Goal: Task Accomplishment & Management: Use online tool/utility

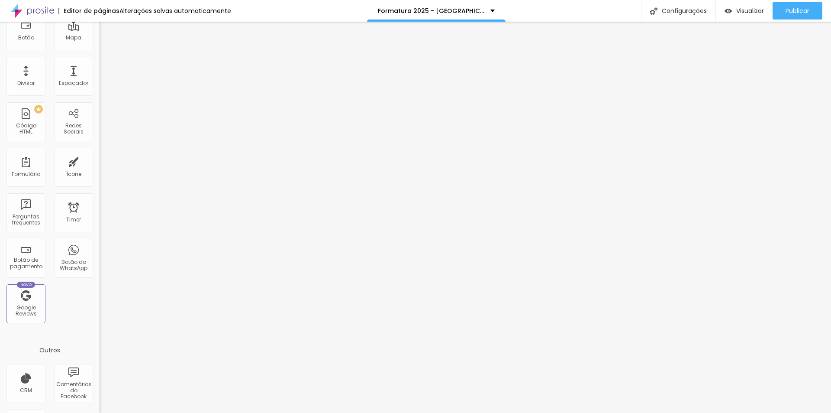
scroll to position [172, 0]
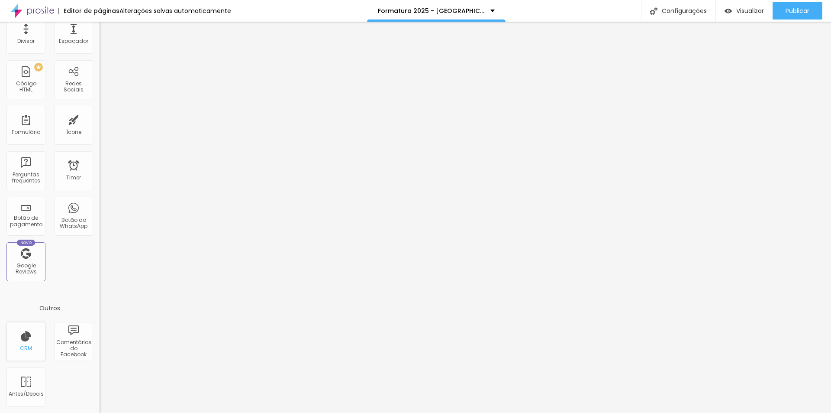
click at [33, 345] on div "CRM" at bounding box center [25, 341] width 39 height 39
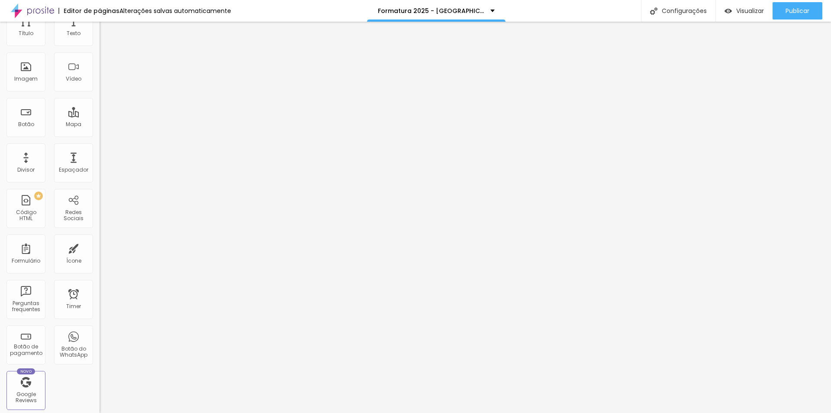
scroll to position [0, 0]
click at [100, 81] on div "Titulo 2 H2" at bounding box center [150, 77] width 100 height 8
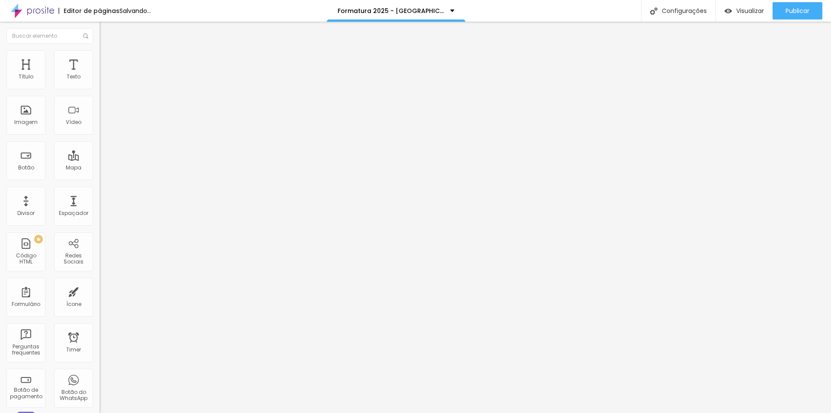
click at [100, 90] on span "Titulo 3" at bounding box center [112, 85] width 24 height 10
click at [100, 74] on span "Titulo 1" at bounding box center [114, 68] width 28 height 12
click at [100, 59] on ul "Estilo Avançado" at bounding box center [150, 50] width 100 height 17
click at [107, 60] on span "Avançado" at bounding box center [121, 55] width 29 height 7
click at [107, 51] on span "Estilo" at bounding box center [113, 47] width 13 height 7
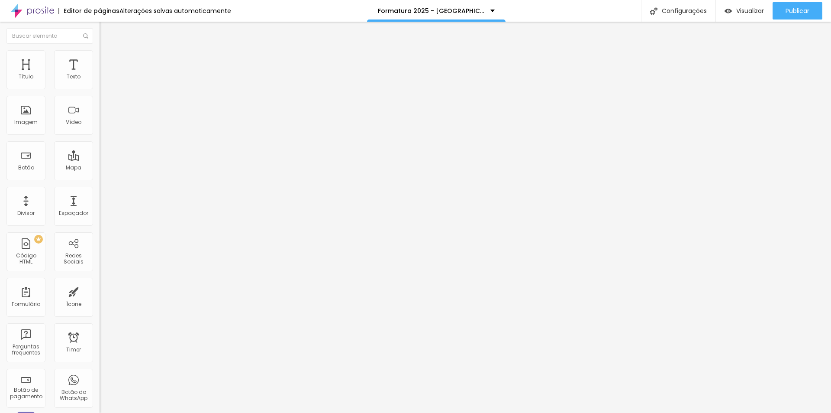
click at [100, 128] on div "Tipografia Voltar ao padrão" at bounding box center [150, 116] width 100 height 24
click at [100, 128] on button "button" at bounding box center [106, 123] width 12 height 9
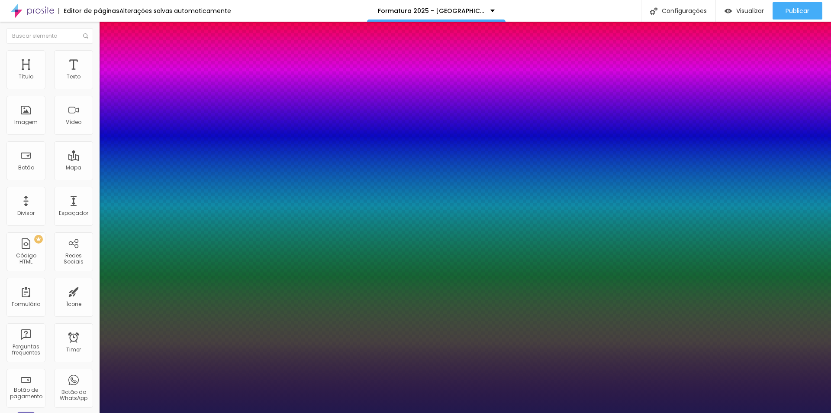
type input "1"
type input "20"
type input "1"
type input "22"
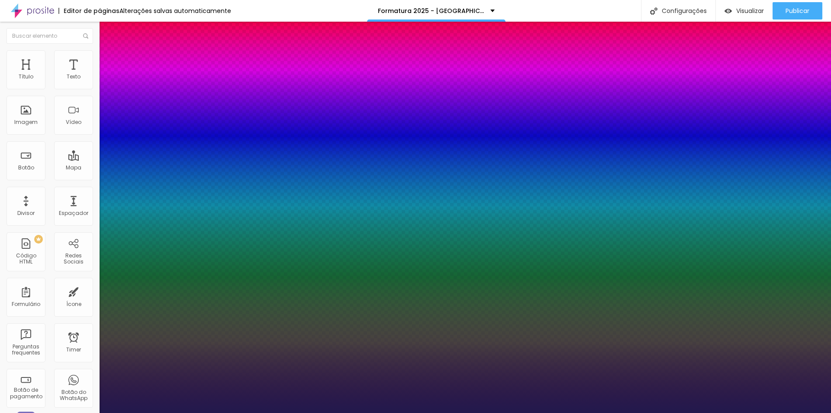
type input "22"
type input "1"
type input "26"
type input "1"
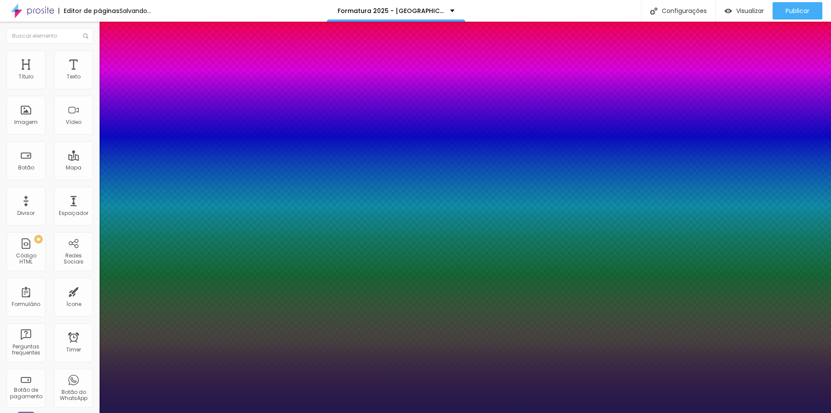
type input "27"
type input "1"
type input "28"
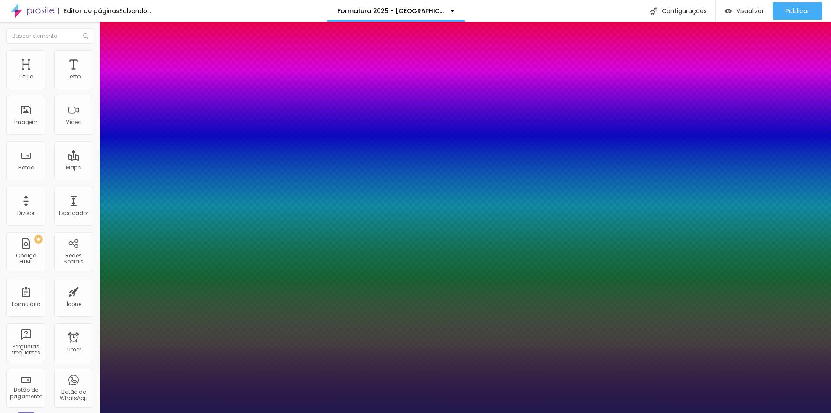
type input "1"
type input "32"
type input "1"
type input "34"
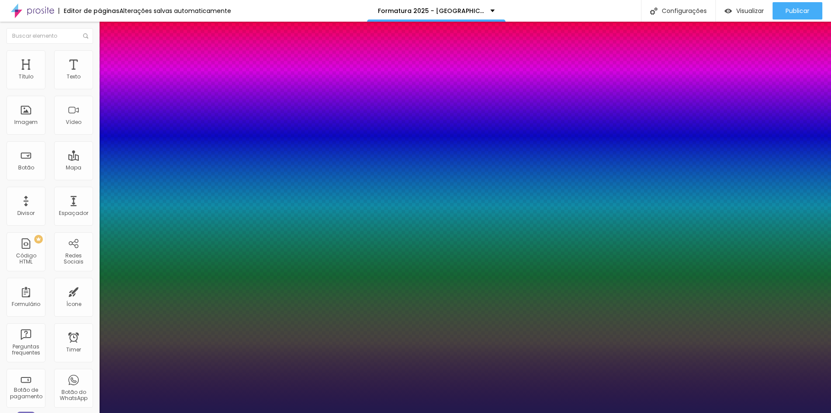
type input "34"
type input "1"
type input "35"
type input "1"
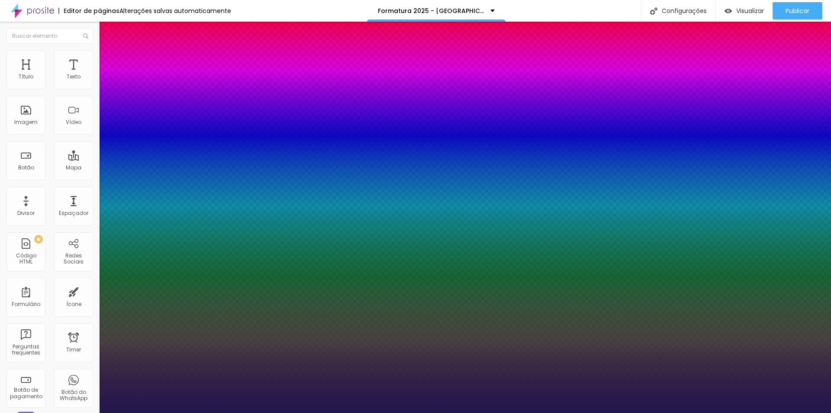
type input "34"
type input "1"
type input "33"
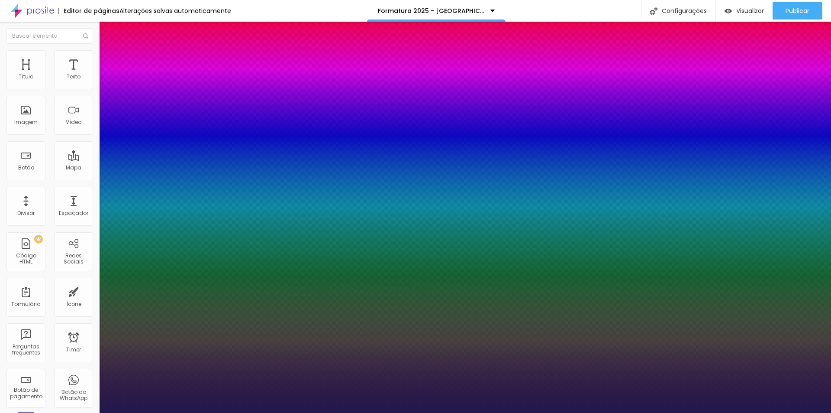
type input "1"
type input "29"
type input "1"
type input "27"
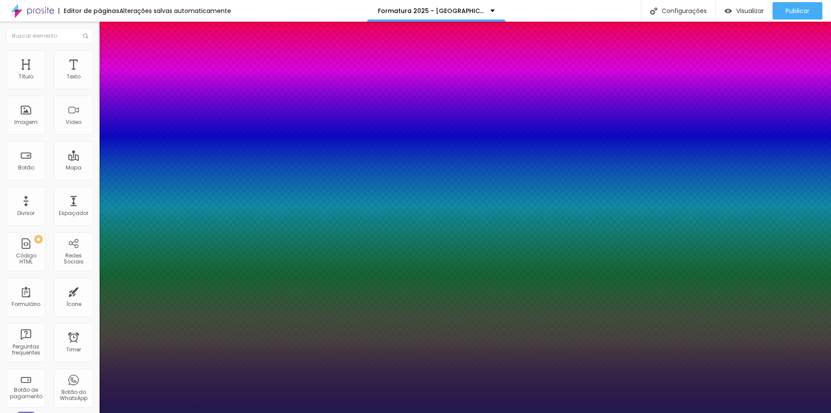
type input "27"
type input "1"
drag, startPoint x: 118, startPoint y: 245, endPoint x: 124, endPoint y: 246, distance: 6.1
type input "27"
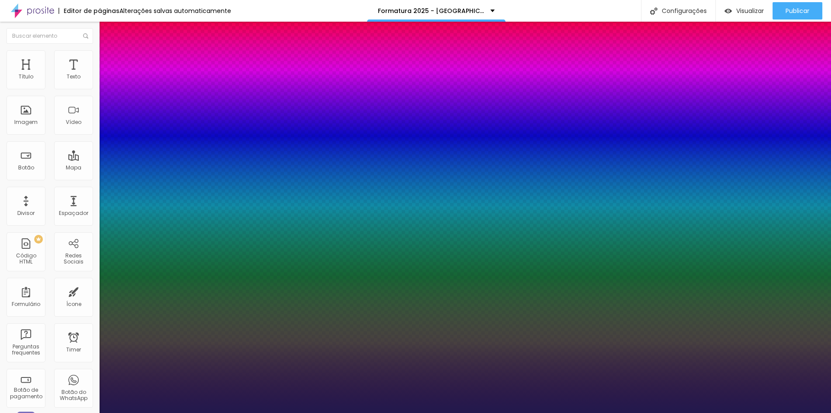
click at [342, 412] on div at bounding box center [415, 413] width 831 height 0
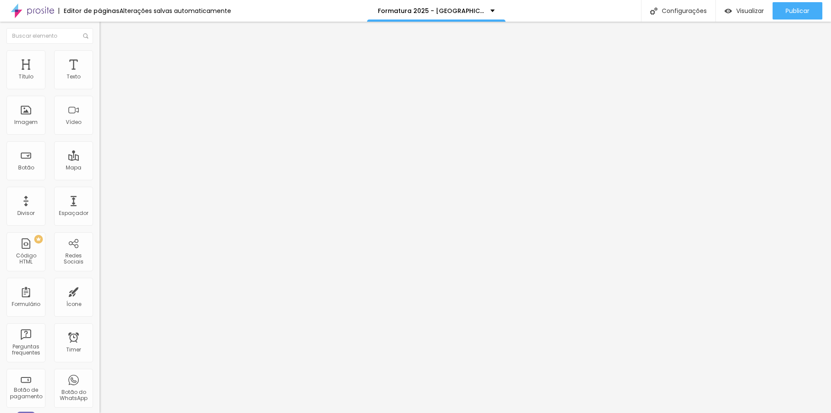
click at [100, 119] on button "Voltar ao padrão" at bounding box center [129, 114] width 59 height 10
click at [100, 128] on button "button" at bounding box center [106, 123] width 12 height 9
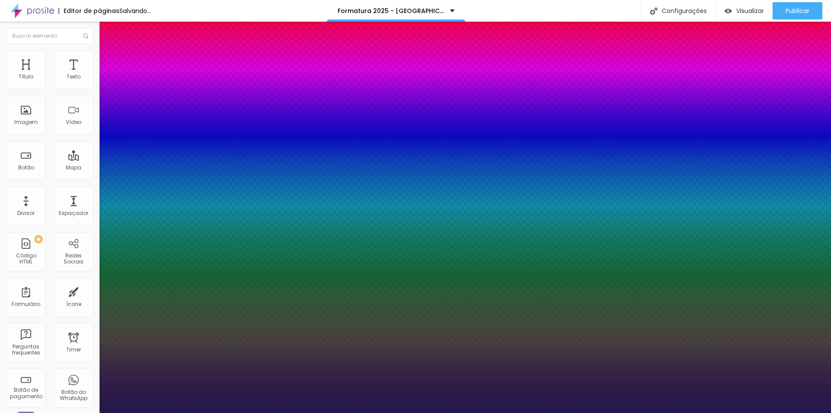
type input "1"
drag, startPoint x: 189, startPoint y: 244, endPoint x: 234, endPoint y: 242, distance: 44.7
click at [223, 248] on body "Editor de páginas Alterações salvas automaticamente Formatura 2025 - Colégio Ac…" at bounding box center [415, 206] width 831 height 413
type input "8"
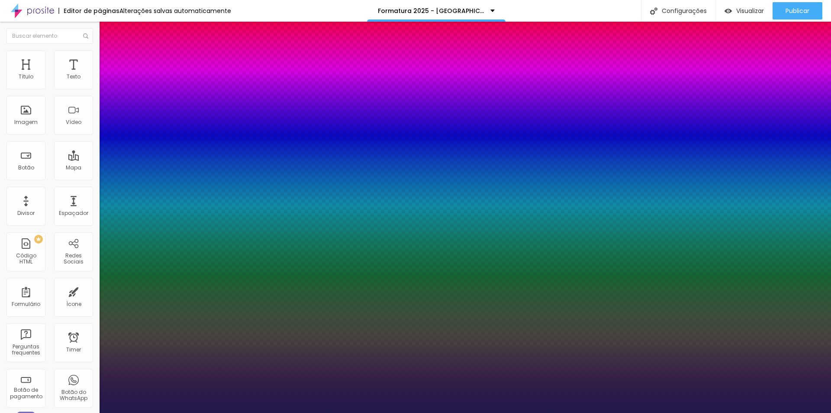
type input "3"
type input "1"
type input "30"
type input "1"
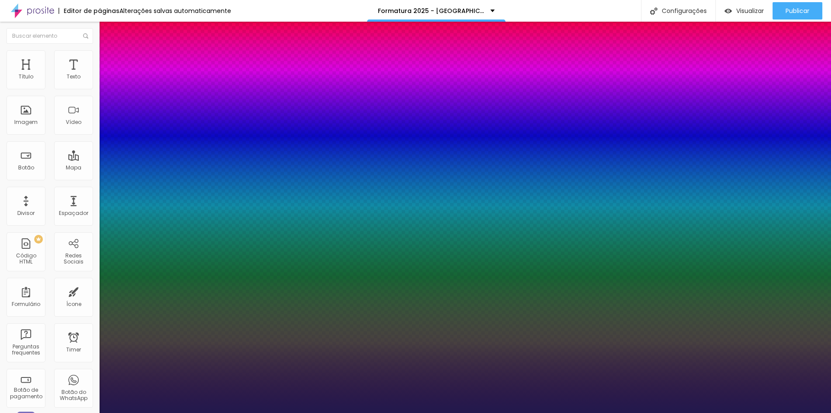
type input "30"
select select "Creepster-Regular"
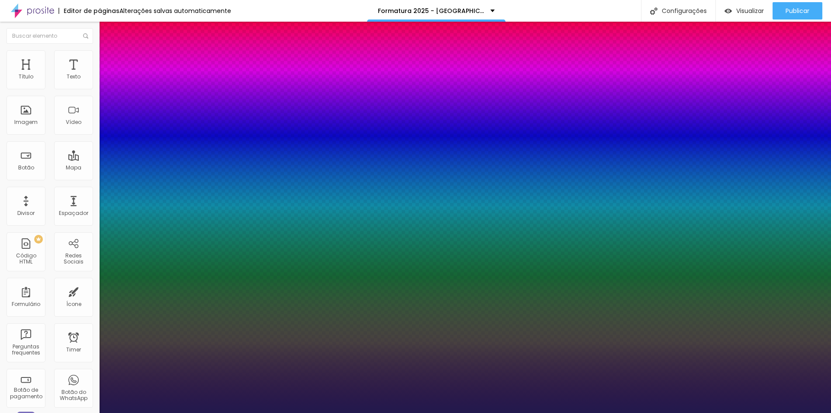
type input "1"
select select "Cousine-Regular"
type input "1"
select select "Cousine-Italic"
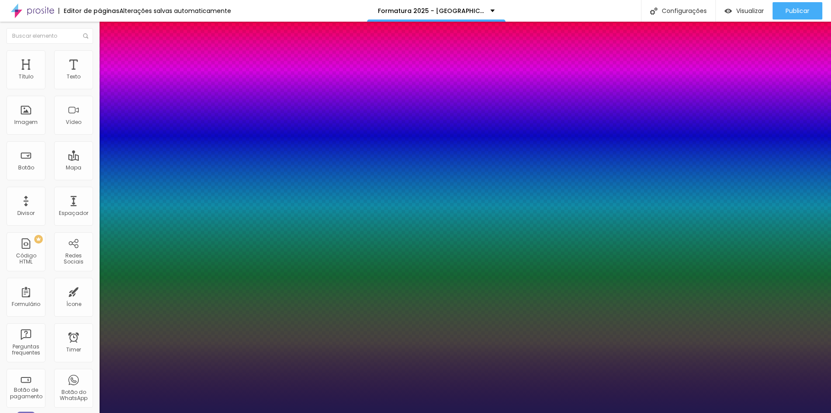
type input "1"
select select "Cousine-Bold"
type input "1"
select select "CormorantLight"
type input "1"
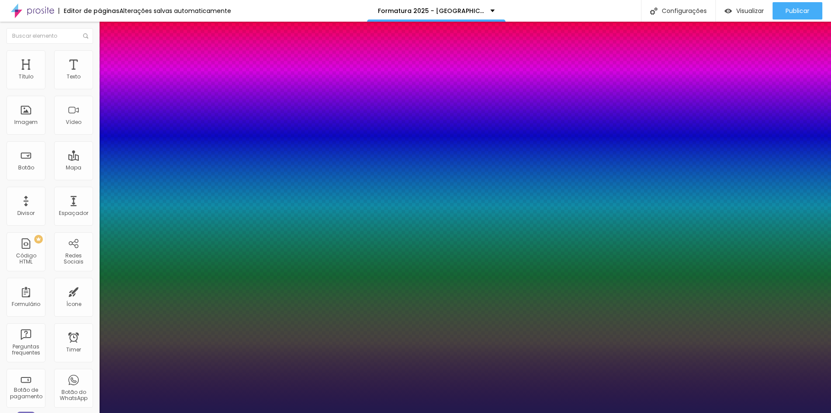
select select "CormorantGeramond-Regular"
type input "1"
select select "CormorantGeramond-Medium"
type input "1"
select select "CormorantGeramond-Italic"
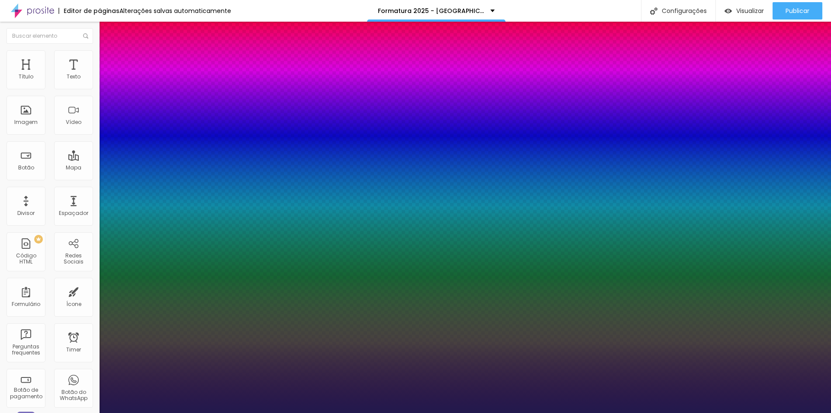
type input "1"
select select "CormorantGeramond-Bold"
type input "1"
select select "Cormorant"
type input "1"
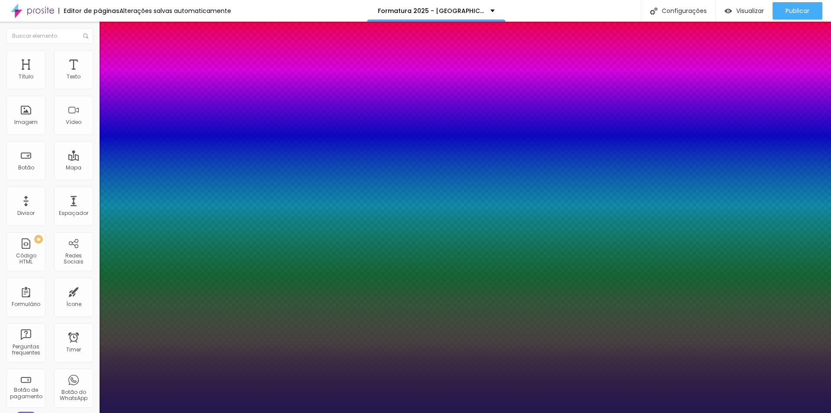
select select "Corben-Regular"
type input "1"
select select "Corben-Bold"
type input "1"
select select "Cookie-Regular"
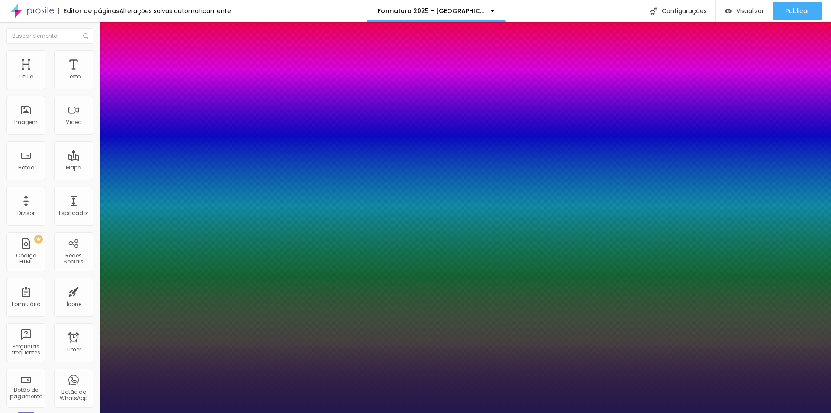
type input "1"
select select "ComingSoon"
type input "1"
select select "Cookie-Regular"
type input "1"
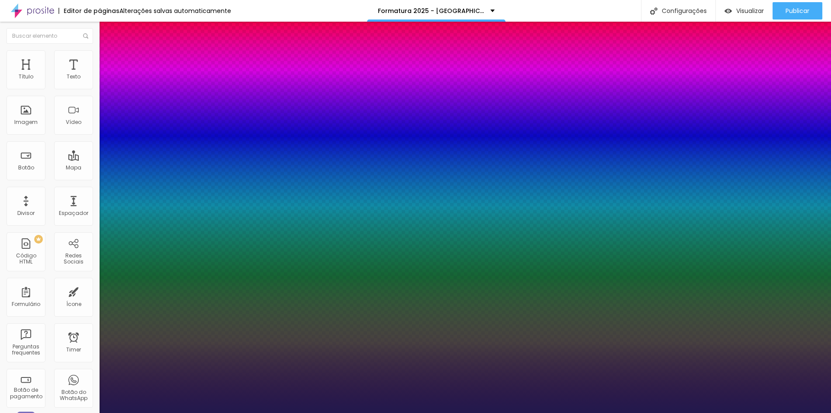
select select "ComingSoon"
type input "1"
select select "Comfortaa-Regular"
type input "1"
select select "Comfortaa-Light"
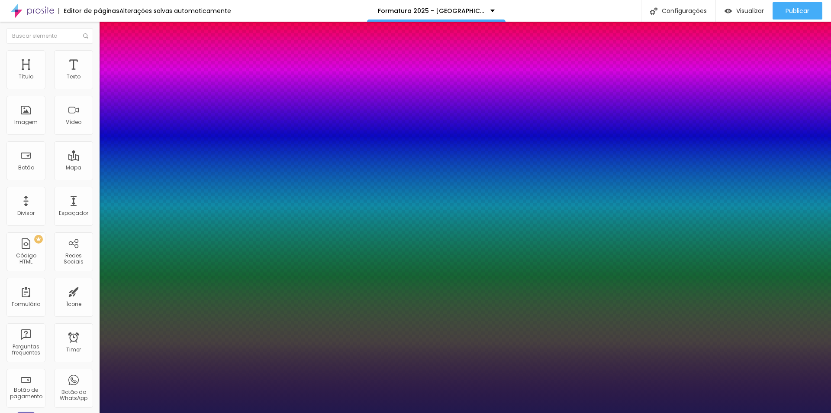
type input "1"
select select "Comfortaa-Bold"
type input "1"
select select "CinzelDecorative-Regular"
type input "1"
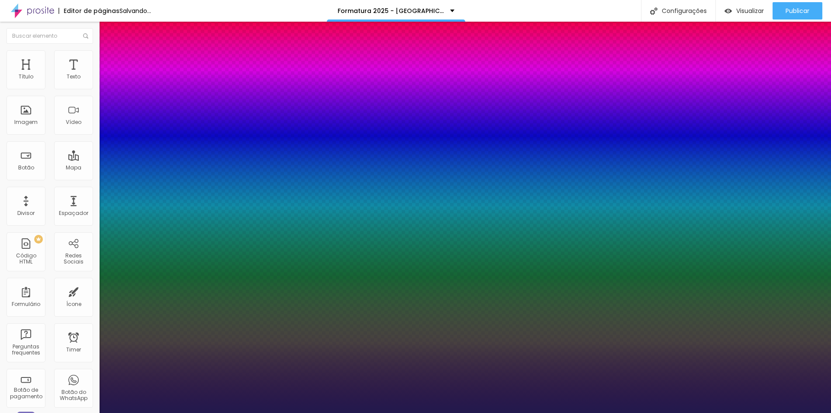
select select "CinzelDecorative-Bold"
type input "1"
select select "CinzelDecorative-Black"
type input "1"
select select "Chivo"
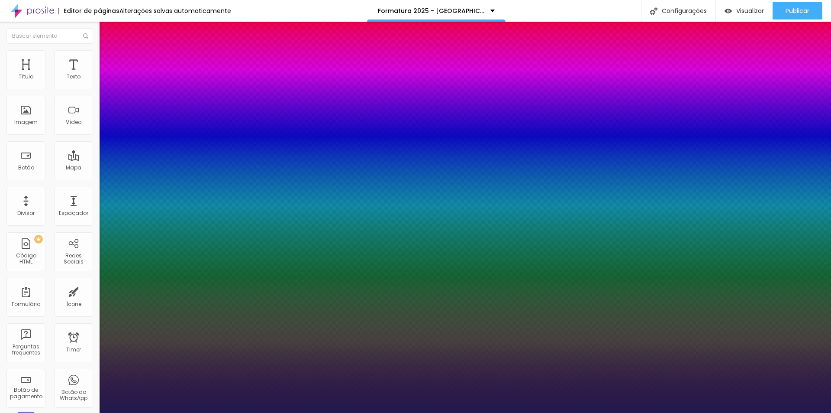
type input "1"
select select "Chewy-Regular"
type input "1"
select select "ChangaOne-Regular"
type input "1"
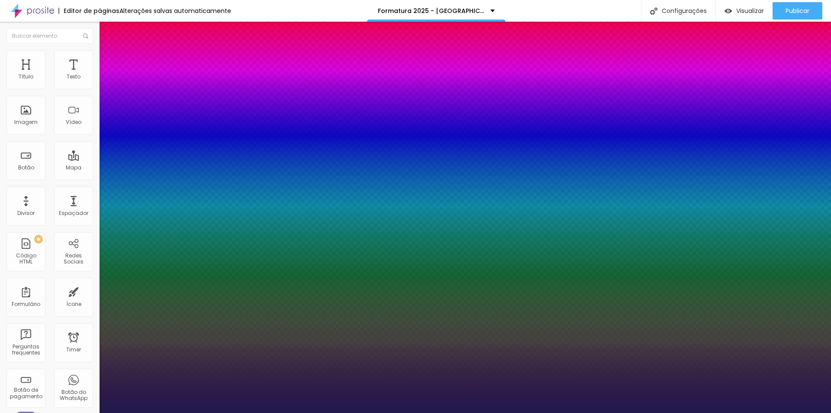
select select "ChangaOne-Italic"
type input "1"
select select "ButterflyKids-Regular"
type input "1"
select select "BreeSerif"
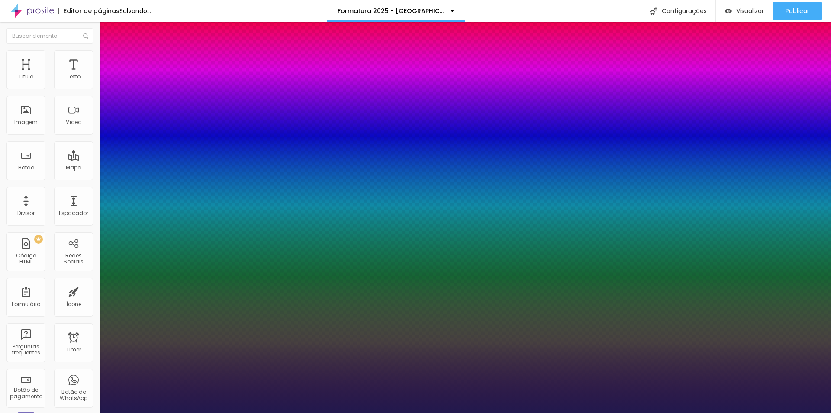
type input "1"
select select "Bitter"
type input "1"
select select "BioRhymeLight"
type input "1"
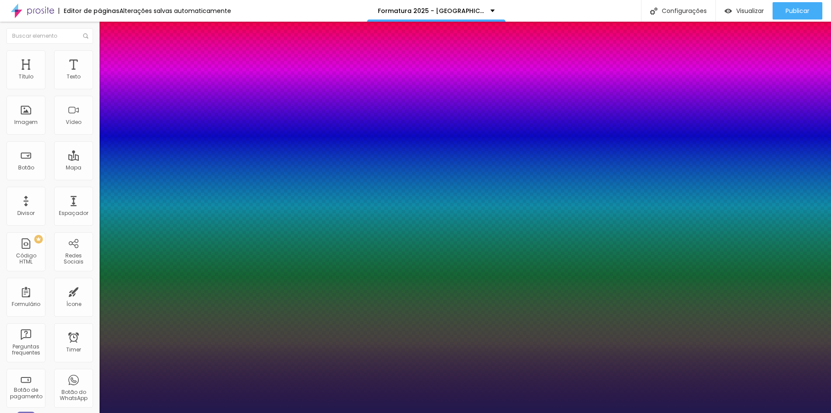
select select "BioRhymeExtraBold"
type input "1"
select select "BioRhyme"
type input "1"
select select "Bevan-Regular"
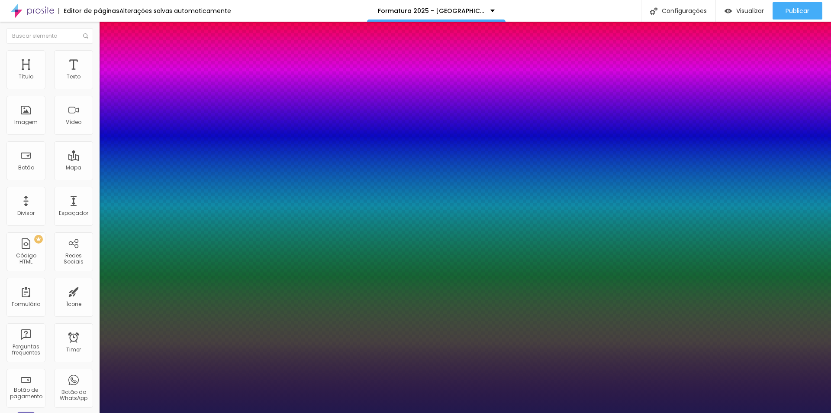
type input "1"
select select "Bentham-Regular"
type input "1"
select select "Bangers-Regular"
type input "1"
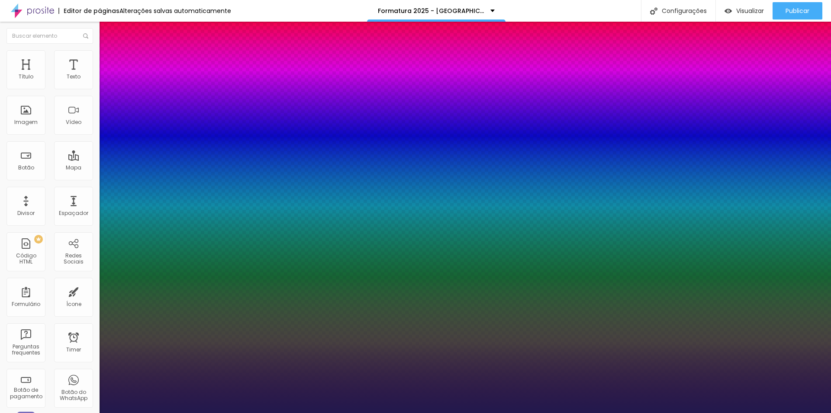
select select "AveriaSansLibre-Regular"
type input "1"
select select "AveriaSansLibre-Italic"
type input "1"
select select "AveriaSansLibre-Bold"
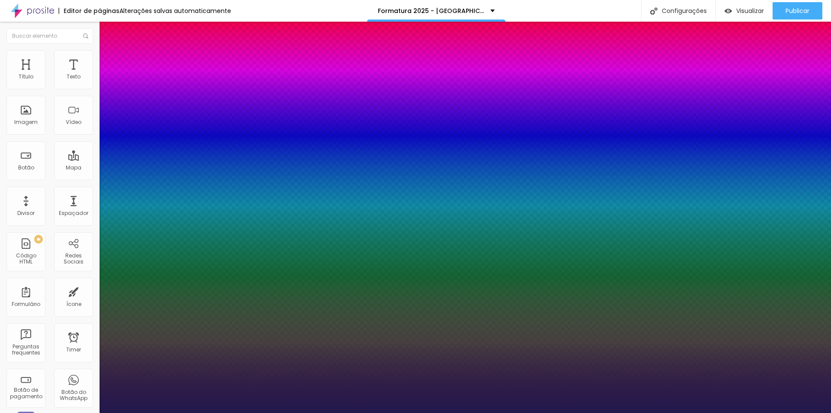
type input "1"
select select "AveriaLibreLight"
type input "1"
select select "AveriaLibre"
type input "1"
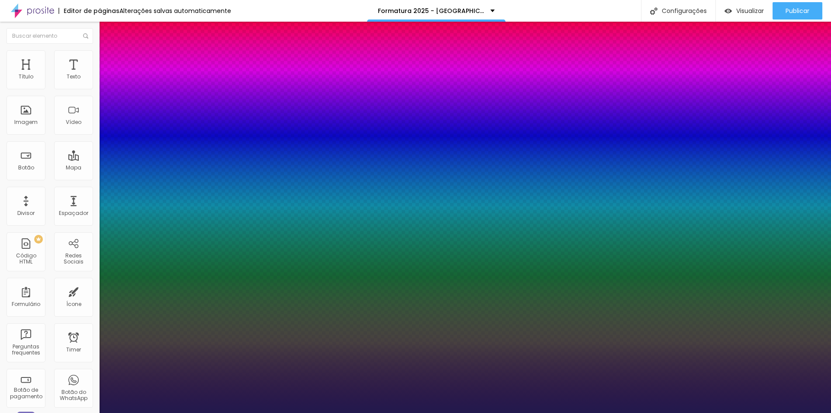
select select "AssistantLight"
type input "1"
select select "Assistant"
type input "1"
select select "Arvo"
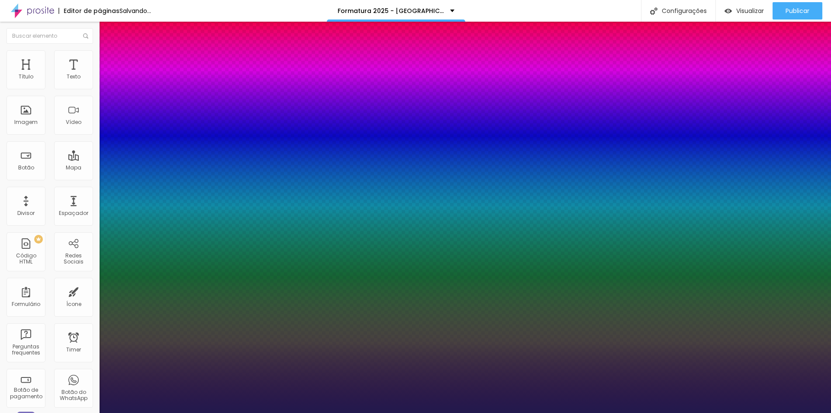
type input "1"
select select "Arsenal-Regular"
type input "1"
select select "Arsenal-Italic"
type input "1"
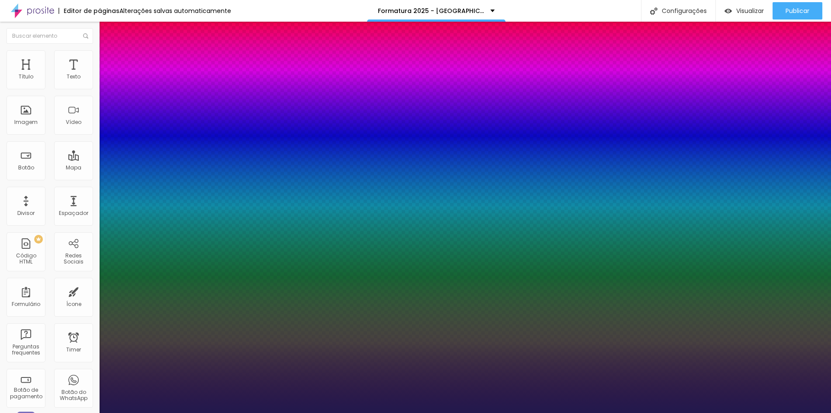
select select "Arsenal-Bold"
type input "1"
select select "ArefRuqaa"
type input "1"
select select "Archivo-Regular"
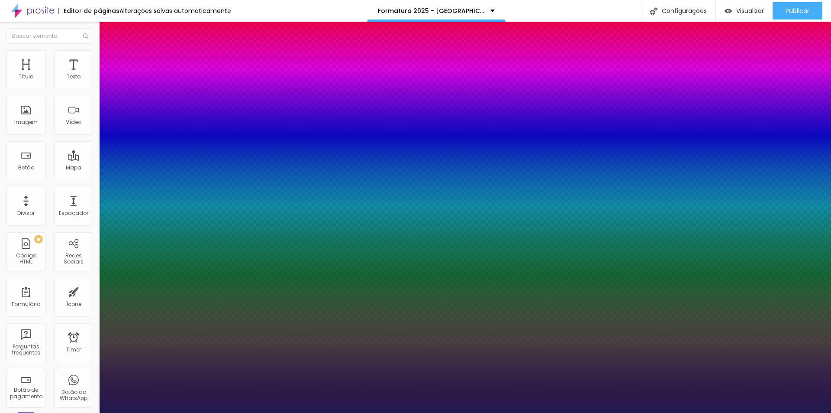
type input "1"
select select "Archivo-Italic"
type input "1"
select select "Archivo-Bold"
type input "1"
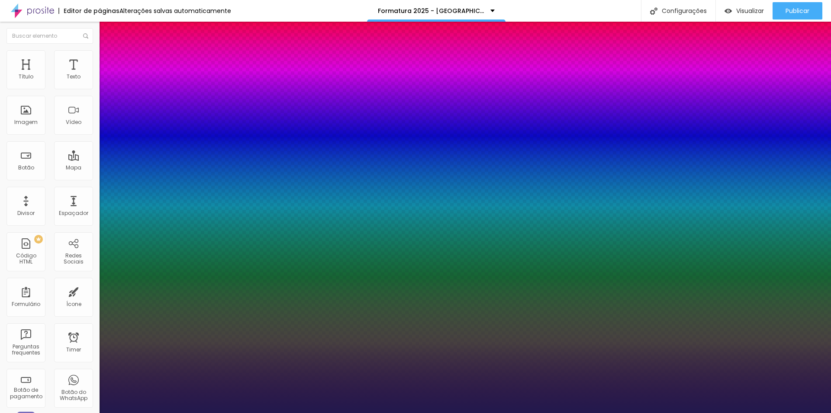
select select "Arapey"
type input "1"
select select "AnonymousPro-Regular"
type input "1"
select select "AnonymousPro-Italic"
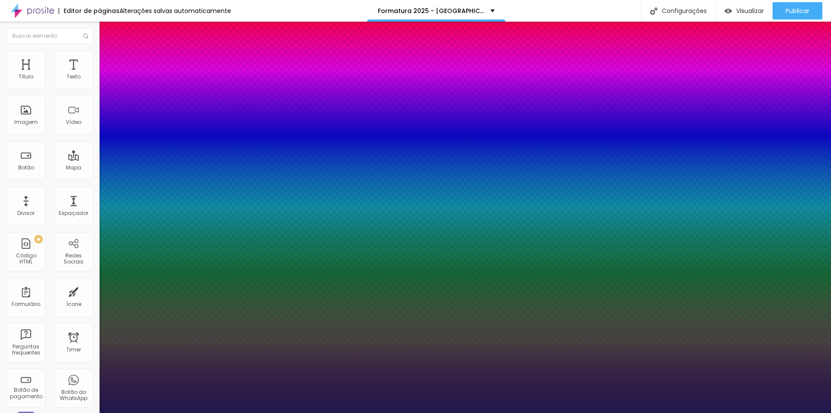
type input "1"
select select "AnonymousPro-Bold"
type input "1"
select select "Anaheim"
type input "1"
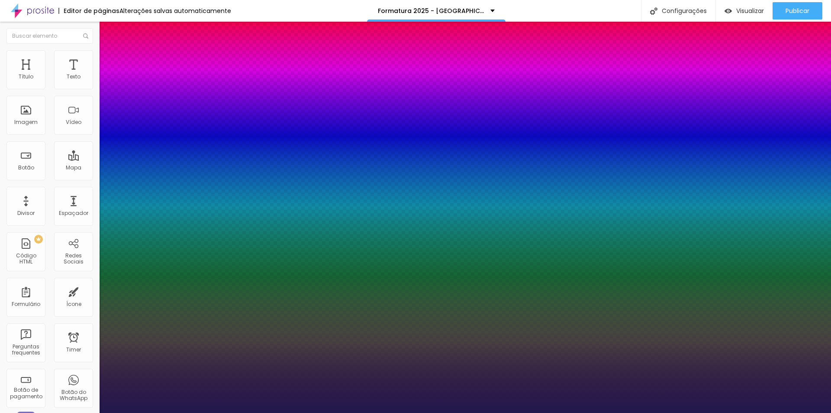
select select "Amita-Regular"
type input "1"
select select "Amita-Bold"
type input "1"
select select "AmaticSC"
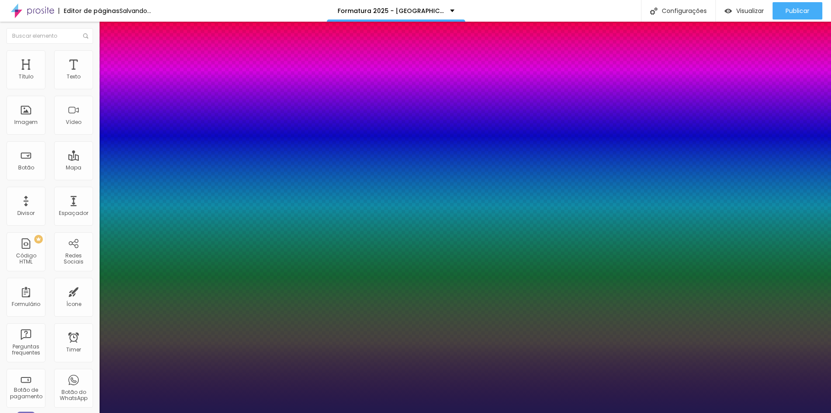
type input "1"
click at [56, 412] on div at bounding box center [415, 413] width 831 height 0
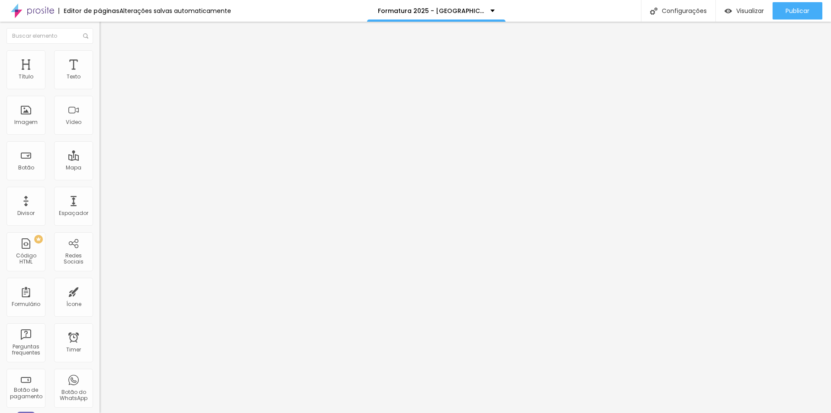
click at [100, 119] on button "Voltar ao padrão" at bounding box center [129, 114] width 59 height 10
click at [103, 126] on icon "button" at bounding box center [105, 122] width 5 height 5
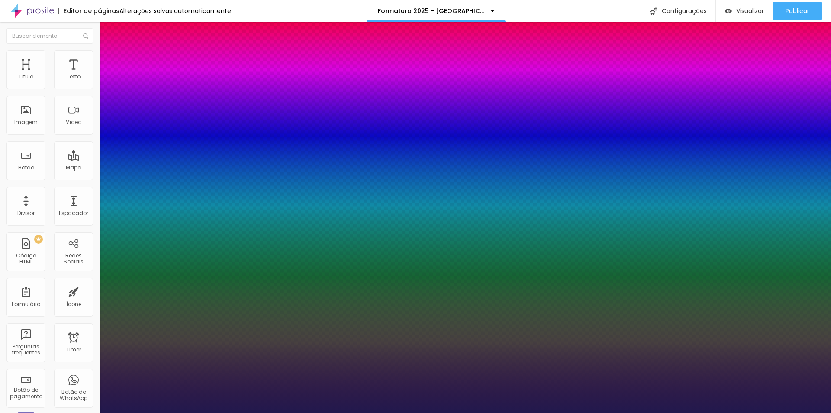
type input "1"
drag, startPoint x: 194, startPoint y: 246, endPoint x: 172, endPoint y: 244, distance: 22.6
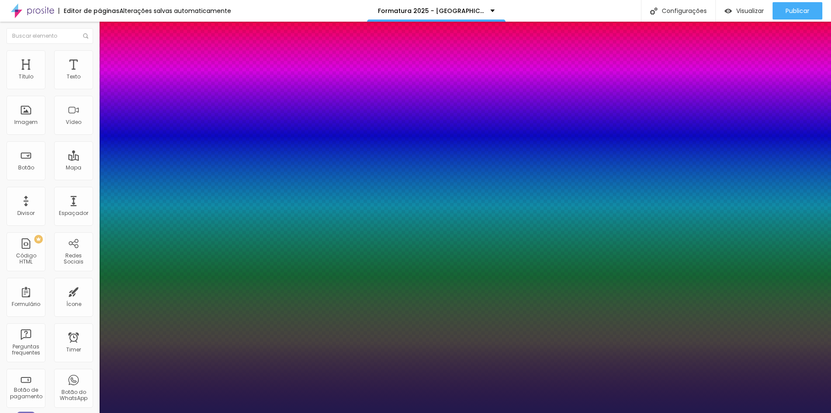
type input "8"
type input "2"
type input "1"
type input "28"
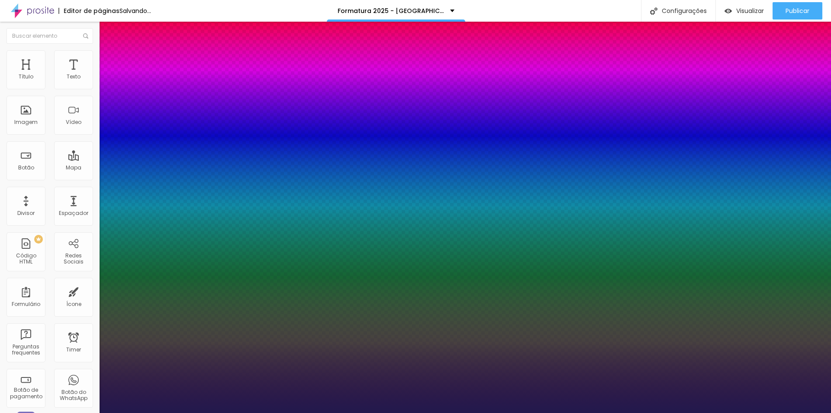
type input "1"
type input "28"
click at [488, 412] on div at bounding box center [415, 413] width 831 height 0
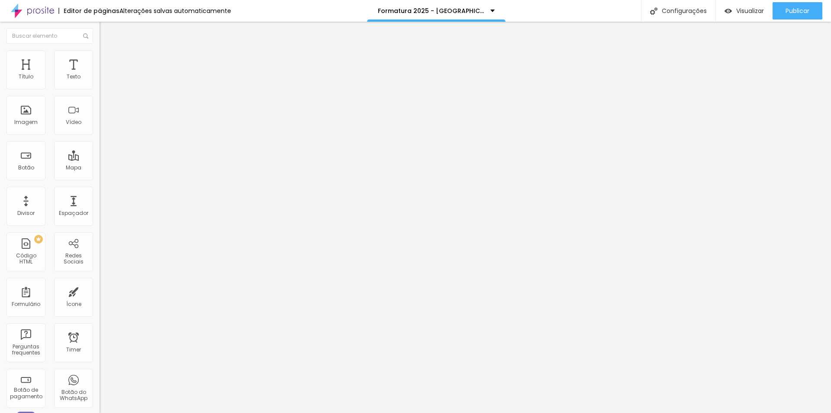
click at [107, 58] on span "Estilo" at bounding box center [113, 55] width 13 height 7
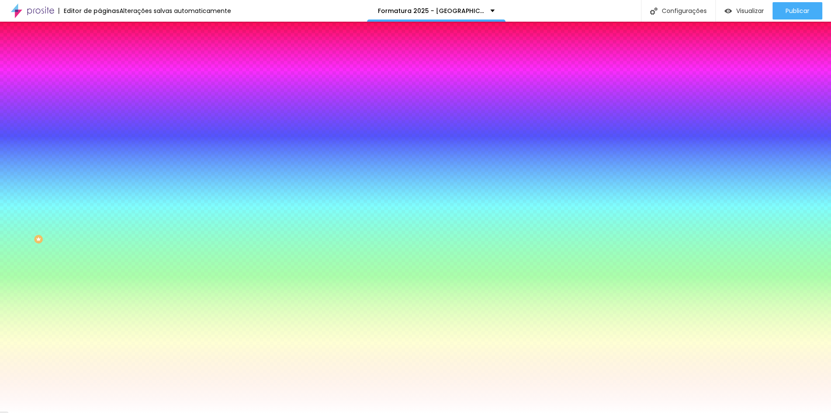
click at [100, 83] on div at bounding box center [150, 83] width 100 height 0
drag, startPoint x: 72, startPoint y: 142, endPoint x: 74, endPoint y: 152, distance: 9.6
click at [74, 152] on div at bounding box center [415, 206] width 831 height 413
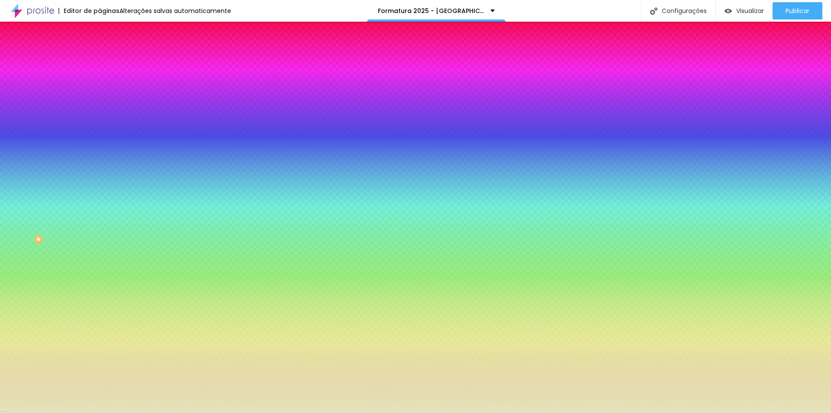
click at [24, 105] on div at bounding box center [415, 206] width 831 height 413
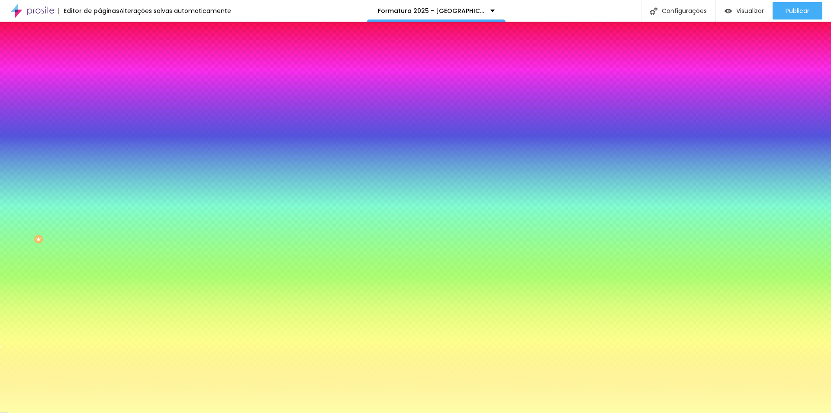
drag, startPoint x: 25, startPoint y: 105, endPoint x: 32, endPoint y: 87, distance: 19.2
click at [100, 87] on div "Cor de fundo Voltar ao padrão #FFFFAD" at bounding box center [150, 80] width 100 height 24
click at [100, 83] on div at bounding box center [150, 83] width 100 height 0
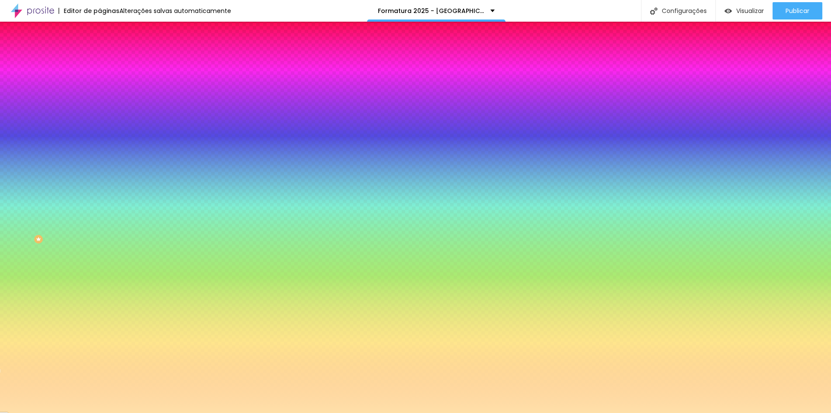
click at [76, 156] on div at bounding box center [415, 206] width 831 height 413
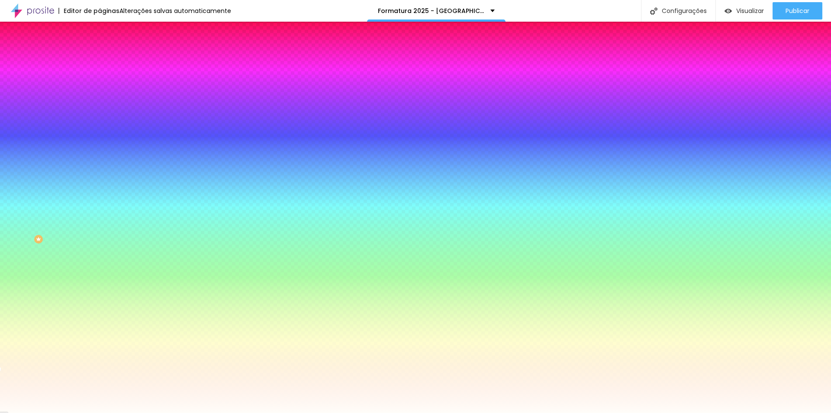
type input "#FFFFFF"
drag, startPoint x: 37, startPoint y: 112, endPoint x: 4, endPoint y: 90, distance: 39.8
click at [100, 90] on div "Cor de fundo Voltar ao padrão #FFFFFF Sombra DESATIVADO Voltar ao padrão Borda …" at bounding box center [150, 106] width 100 height 77
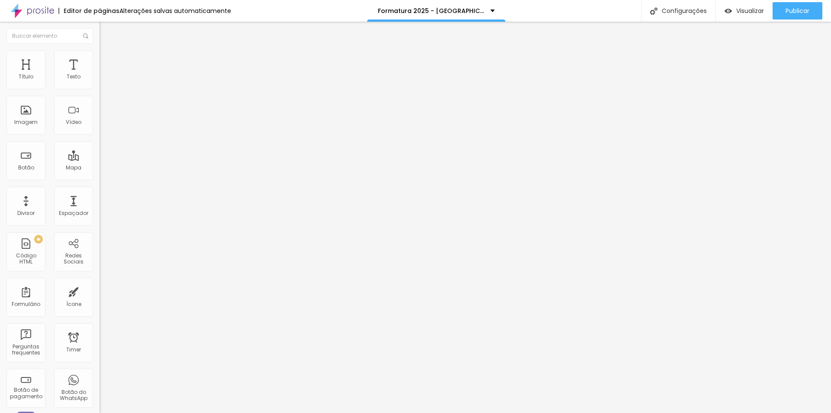
click at [107, 60] on span "Avançado" at bounding box center [121, 55] width 29 height 7
click at [100, 54] on img at bounding box center [104, 54] width 8 height 8
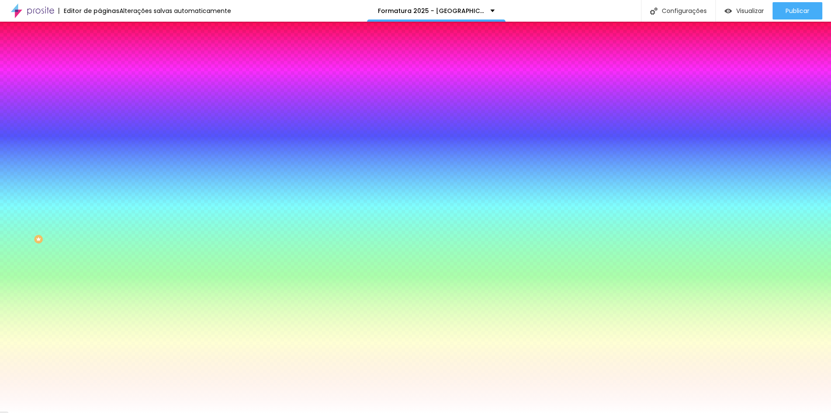
click at [100, 83] on div at bounding box center [150, 83] width 100 height 0
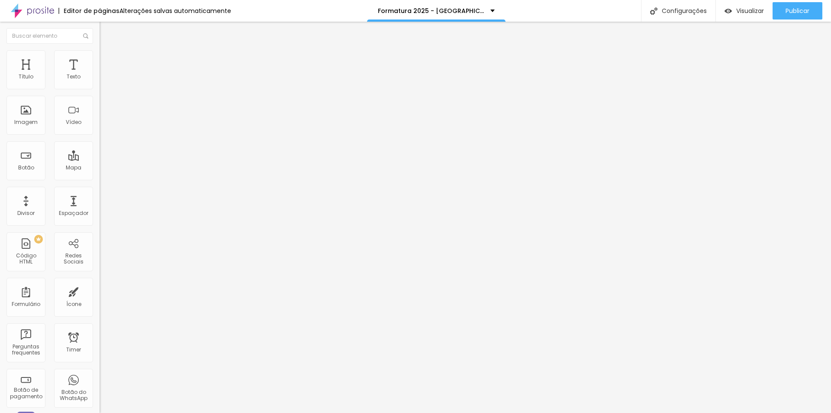
click at [100, 55] on img at bounding box center [104, 54] width 8 height 8
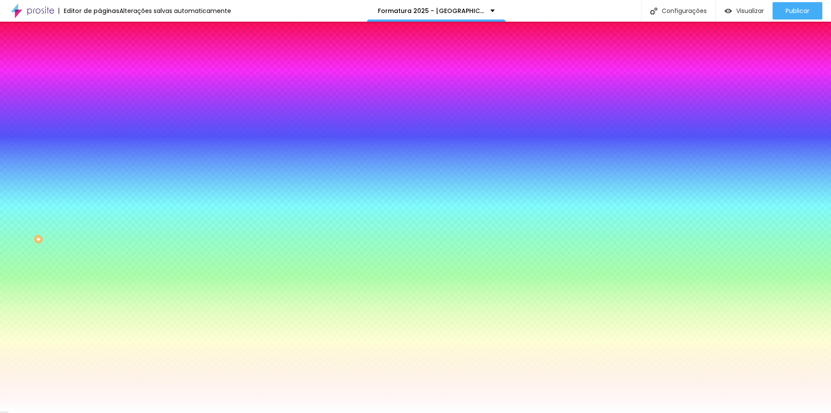
click at [100, 83] on div at bounding box center [150, 83] width 100 height 0
drag, startPoint x: 87, startPoint y: 85, endPoint x: 56, endPoint y: 87, distance: 30.8
click at [100, 87] on div "#FFFFFF" at bounding box center [150, 87] width 100 height 9
paste input "E2F1"
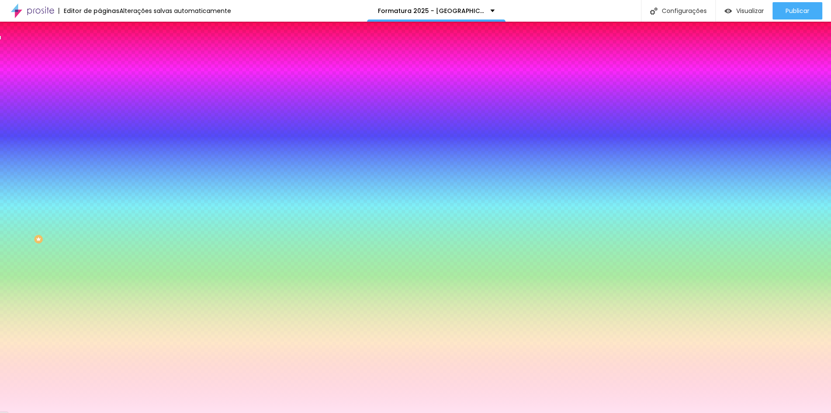
type input "#FFE2F1"
click at [103, 129] on icon "button" at bounding box center [106, 130] width 6 height 6
click at [103, 137] on icon "button" at bounding box center [105, 139] width 5 height 5
type input "1"
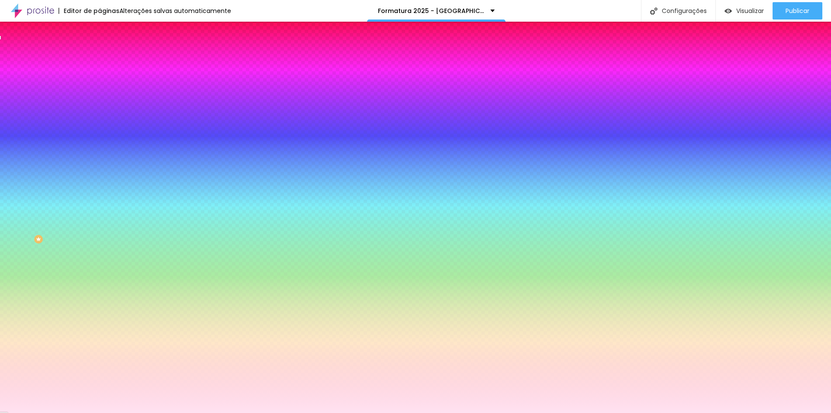
type input "2"
type input "3"
type input "4"
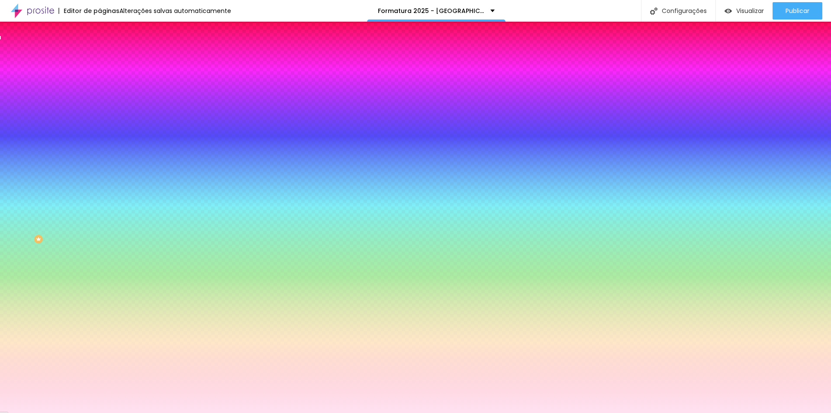
type input "4"
type input "5"
type input "6"
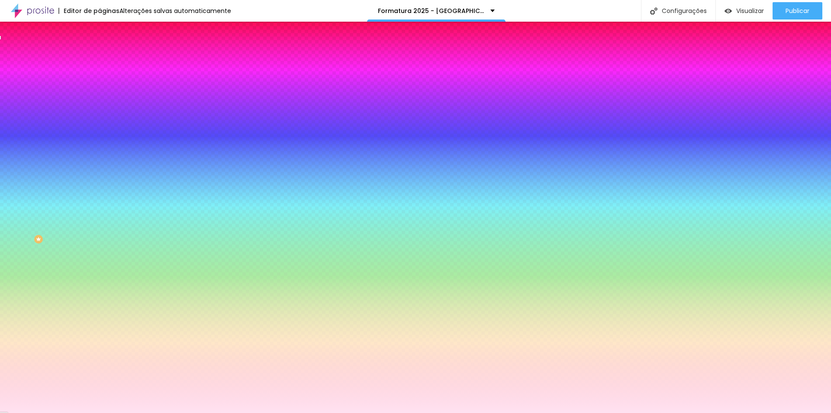
type input "7"
type input "8"
type input "9"
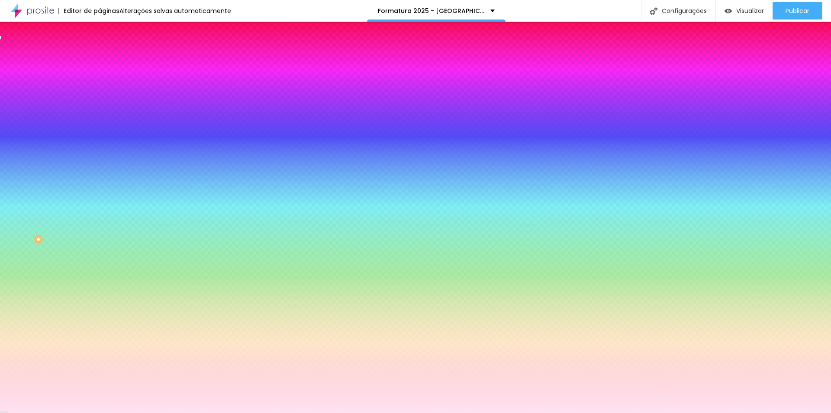
type input "9"
type input "10"
type input "11"
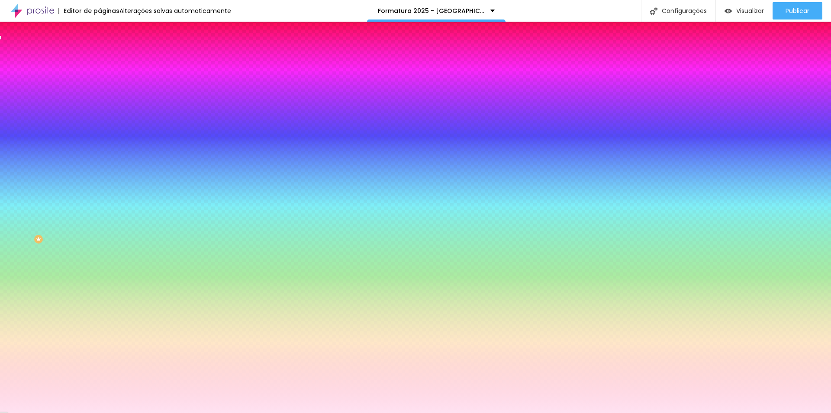
type input "12"
drag, startPoint x: 94, startPoint y: 161, endPoint x: 118, endPoint y: 161, distance: 23.4
type input "12"
click at [360, 412] on div at bounding box center [415, 413] width 831 height 0
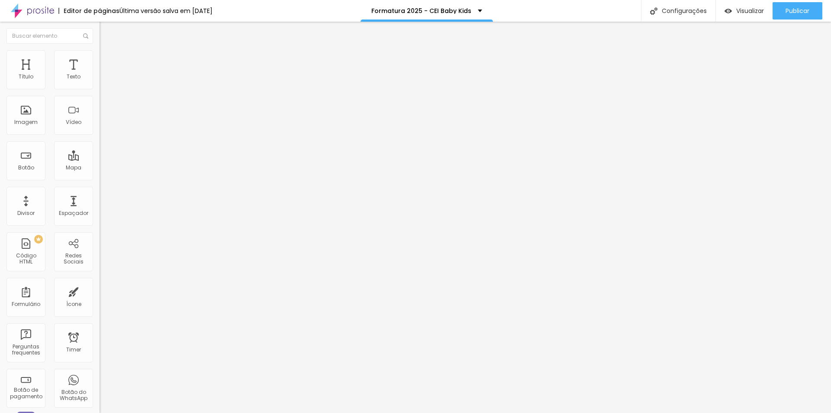
click at [100, 52] on img at bounding box center [104, 54] width 8 height 8
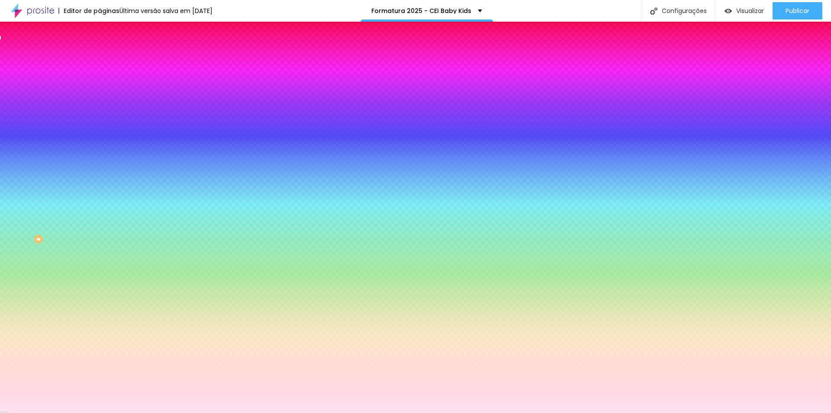
drag, startPoint x: 89, startPoint y: 85, endPoint x: 58, endPoint y: 84, distance: 30.8
click at [100, 84] on div "#FFE2F1" at bounding box center [150, 87] width 100 height 9
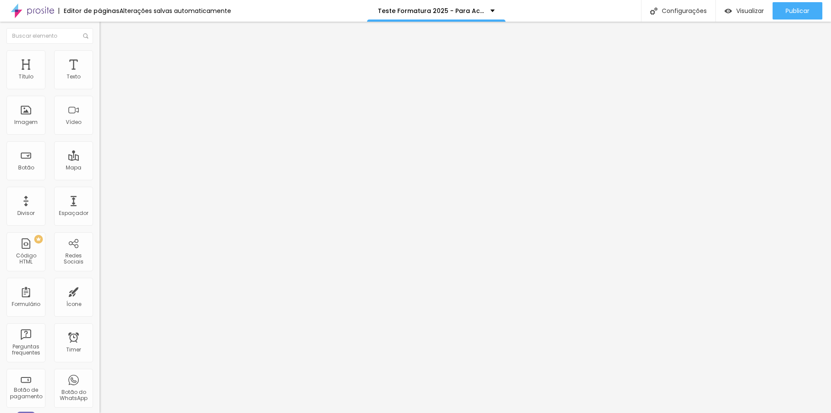
click at [107, 60] on span "Estilo" at bounding box center [113, 55] width 13 height 7
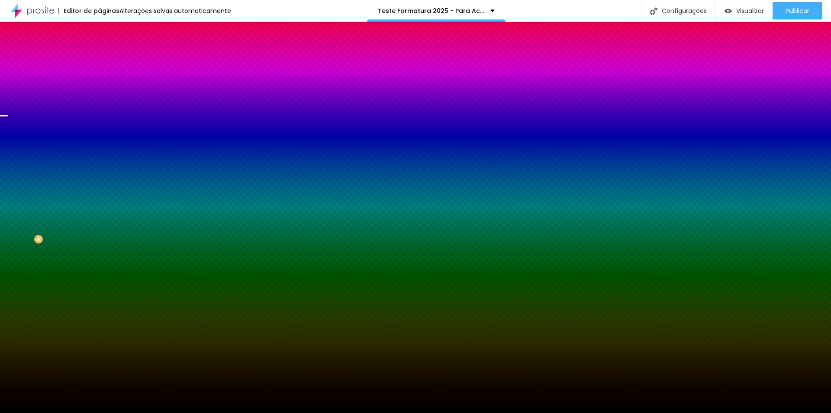
click at [100, 80] on span "Trocar imagem" at bounding box center [123, 75] width 47 height 7
click at [100, 59] on li "Avançado" at bounding box center [150, 63] width 100 height 9
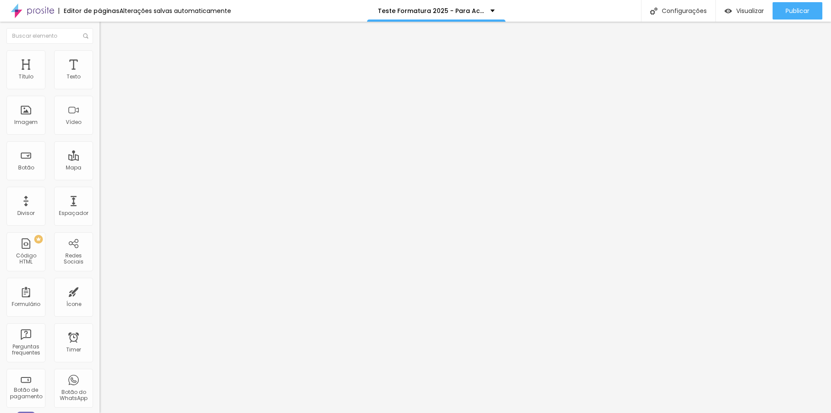
type input "15"
type input "10"
type input "5"
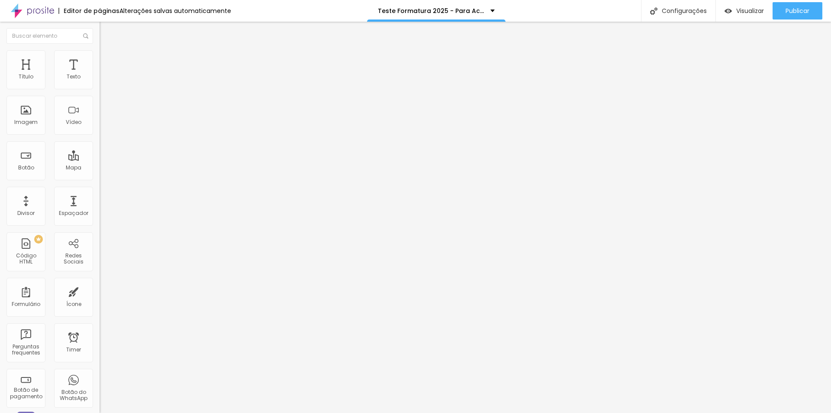
type input "5"
drag, startPoint x: 57, startPoint y: 85, endPoint x: 29, endPoint y: 85, distance: 27.7
type input "5"
click at [100, 168] on input "range" at bounding box center [128, 171] width 56 height 7
click at [107, 61] on span "Avançado" at bounding box center [121, 64] width 29 height 7
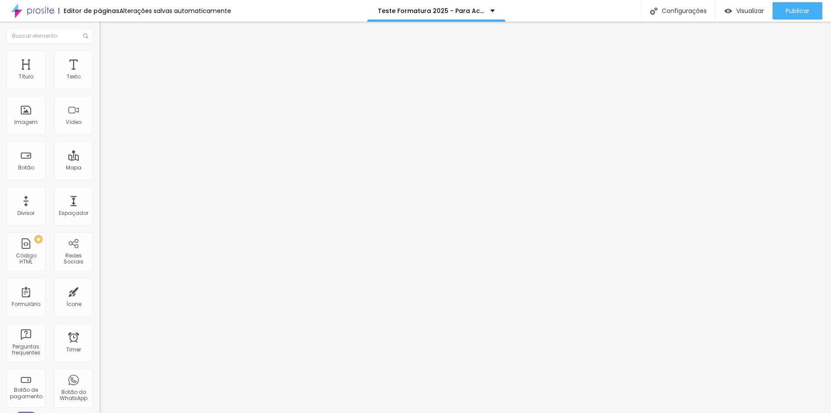
click at [100, 56] on li "Estilo" at bounding box center [150, 54] width 100 height 9
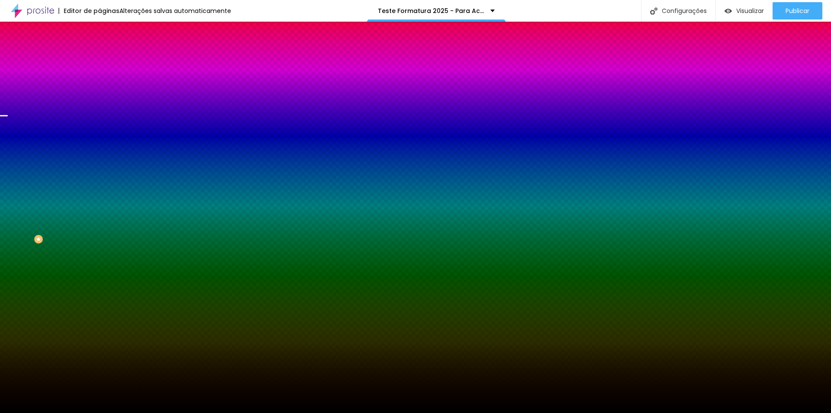
click at [100, 156] on div "Voltar ao padrão" at bounding box center [150, 146] width 100 height 19
click at [100, 90] on span "Parallax" at bounding box center [110, 86] width 21 height 7
click at [100, 95] on span "Nenhum" at bounding box center [111, 91] width 23 height 7
click at [100, 50] on li "Conteúdo" at bounding box center [150, 46] width 100 height 9
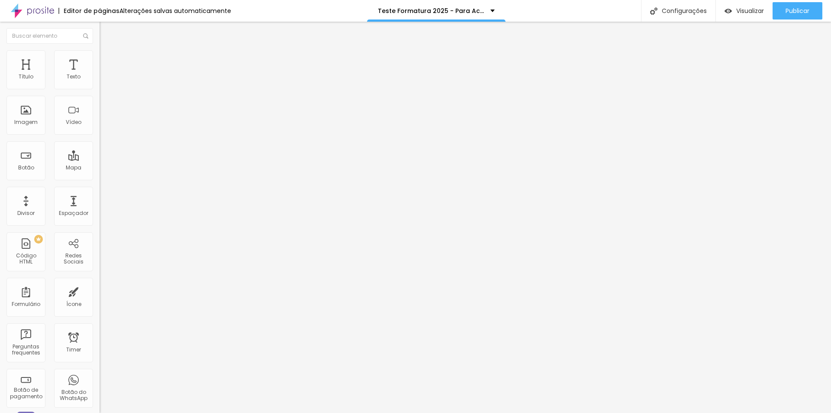
click at [100, 79] on span "Encaixotado" at bounding box center [117, 74] width 34 height 7
click at [100, 92] on span "Completo" at bounding box center [113, 88] width 26 height 7
click at [100, 83] on div "Encaixotado" at bounding box center [150, 80] width 100 height 5
click at [107, 60] on span "Estilo" at bounding box center [113, 55] width 13 height 7
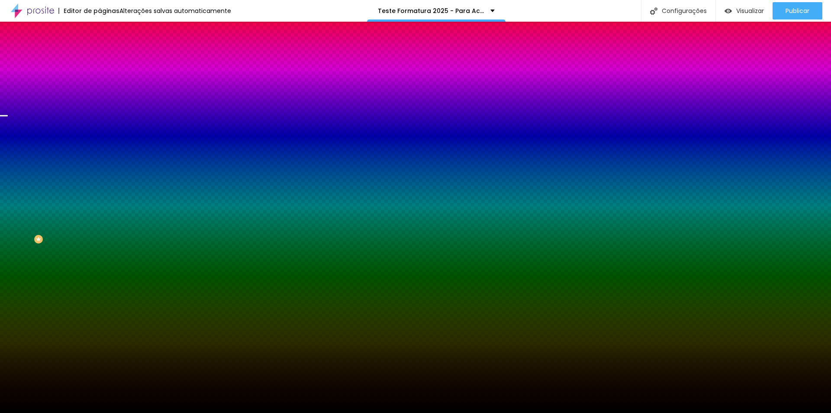
click at [103, 115] on icon "button" at bounding box center [106, 112] width 6 height 6
